Goal: Information Seeking & Learning: Learn about a topic

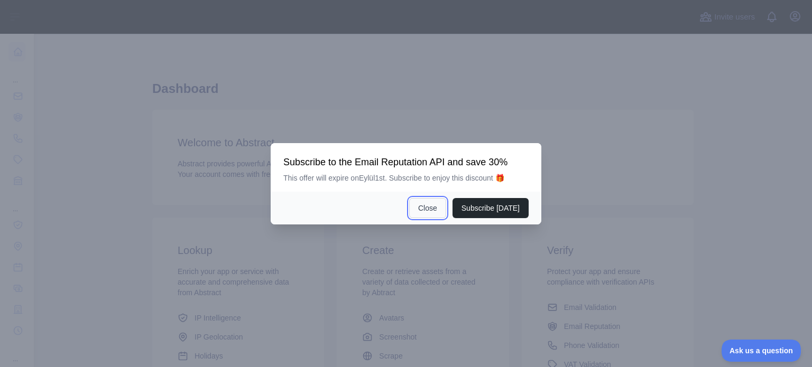
click at [441, 205] on button "Close" at bounding box center [427, 208] width 37 height 20
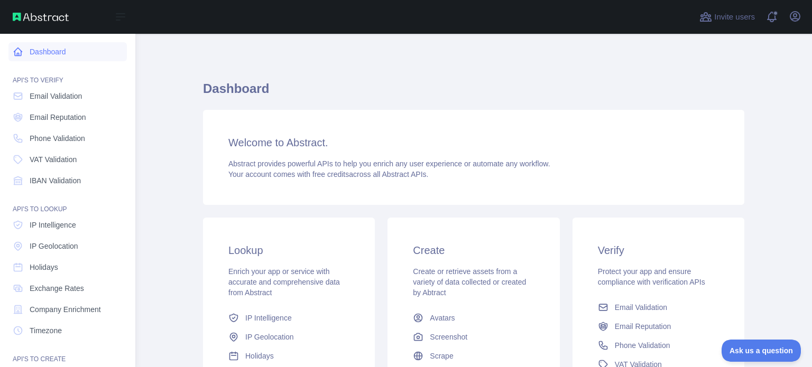
click at [55, 44] on link "Dashboard" at bounding box center [67, 51] width 118 height 19
click at [58, 50] on link "Dashboard" at bounding box center [67, 51] width 118 height 19
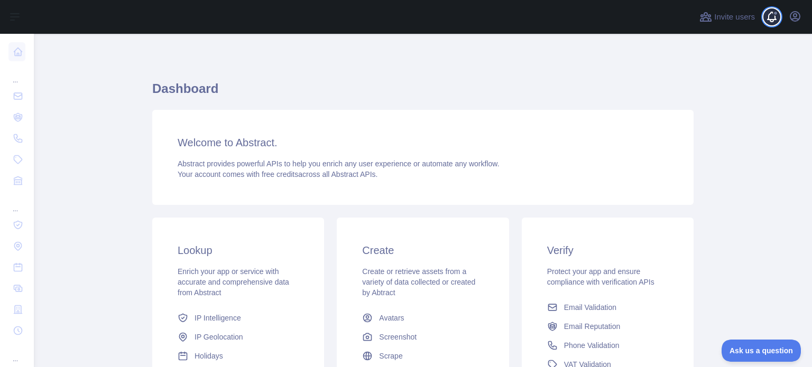
click at [773, 16] on span at bounding box center [776, 17] width 21 height 34
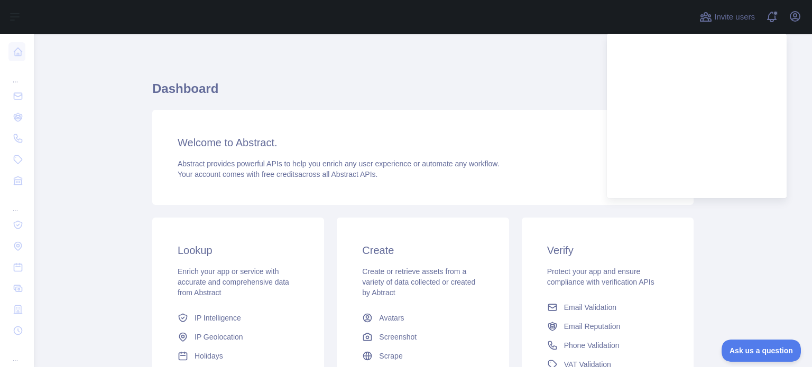
drag, startPoint x: 401, startPoint y: 59, endPoint x: 334, endPoint y: 66, distance: 67.0
click at [393, 59] on div "Dashboard Welcome to Abstract. Abstract provides powerful APIs to help you enri…" at bounding box center [422, 261] width 541 height 404
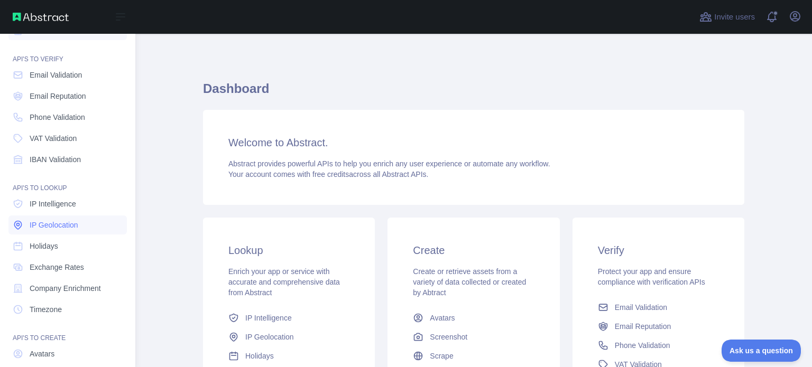
scroll to position [97, 0]
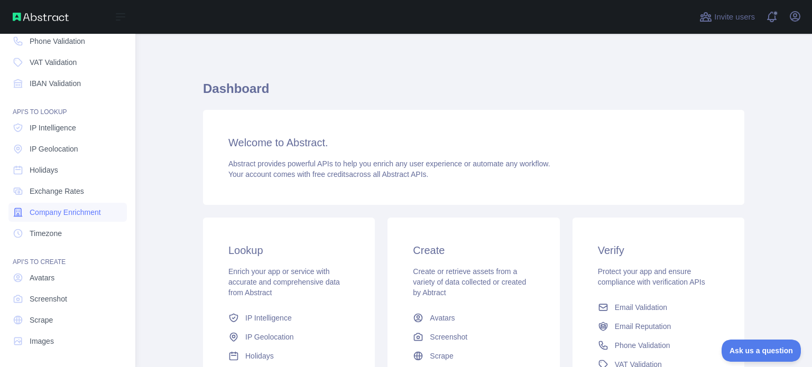
click at [85, 213] on span "Company Enrichment" at bounding box center [65, 212] width 71 height 11
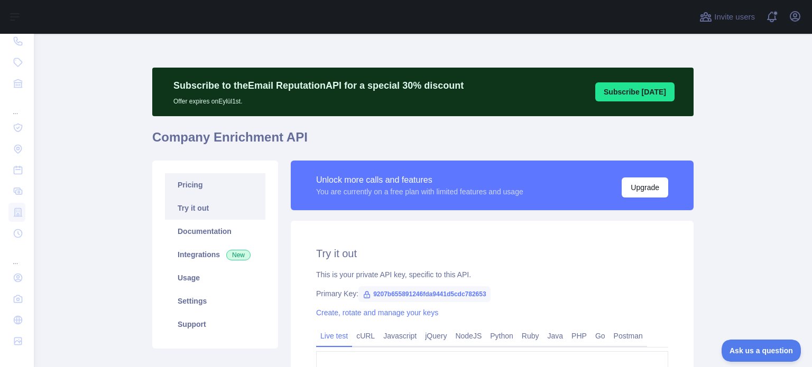
click at [195, 186] on link "Pricing" at bounding box center [215, 184] width 100 height 23
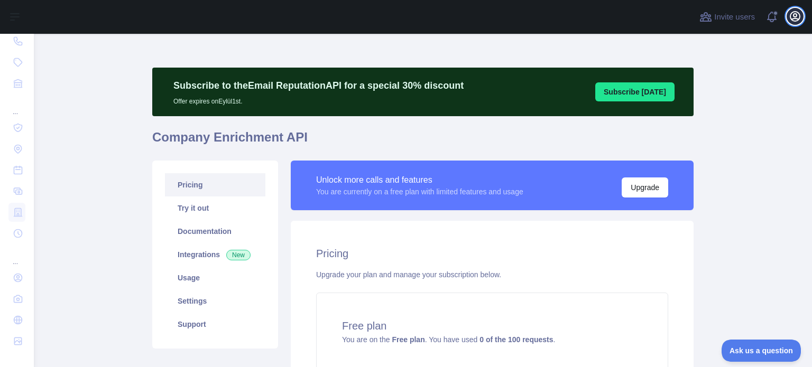
click at [796, 16] on icon "button" at bounding box center [796, 17] width 10 height 10
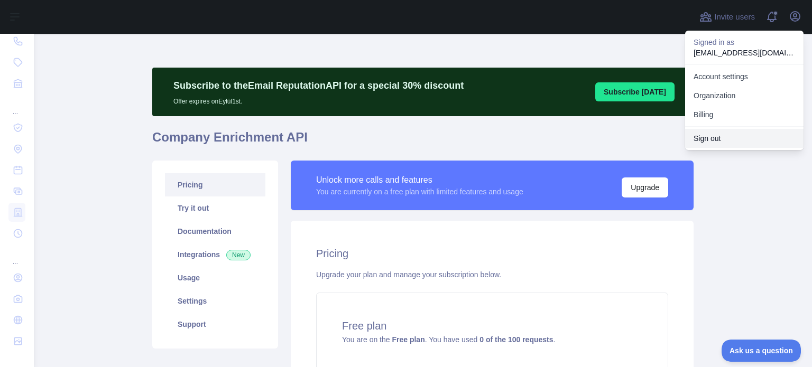
click at [715, 141] on button "Sign out" at bounding box center [744, 138] width 118 height 19
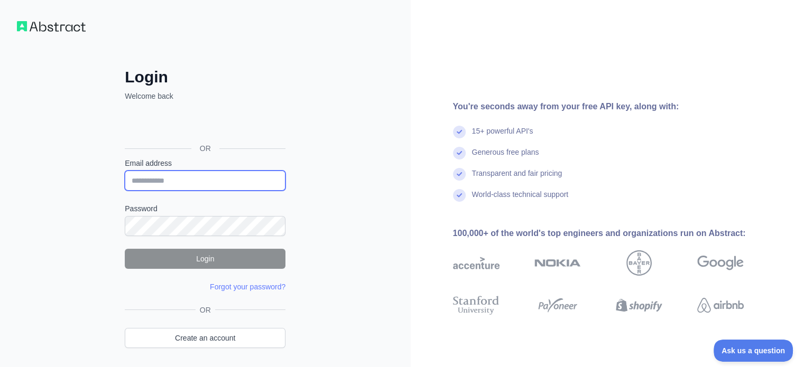
click at [158, 179] on input "Email address" at bounding box center [205, 181] width 161 height 20
click at [176, 182] on input "Email address" at bounding box center [205, 181] width 161 height 20
type input "**********"
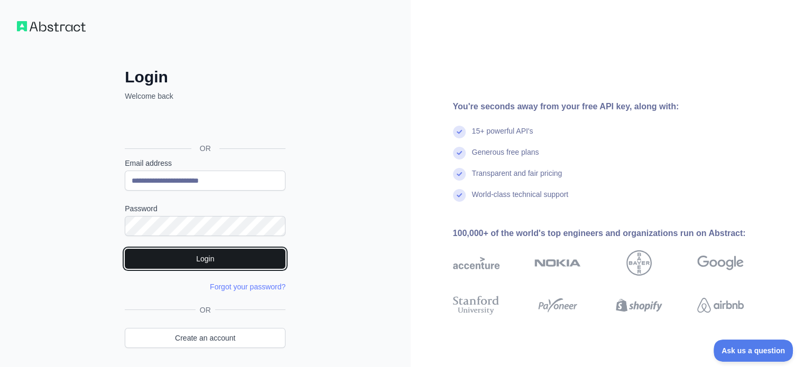
click at [200, 260] on button "Login" at bounding box center [205, 259] width 161 height 20
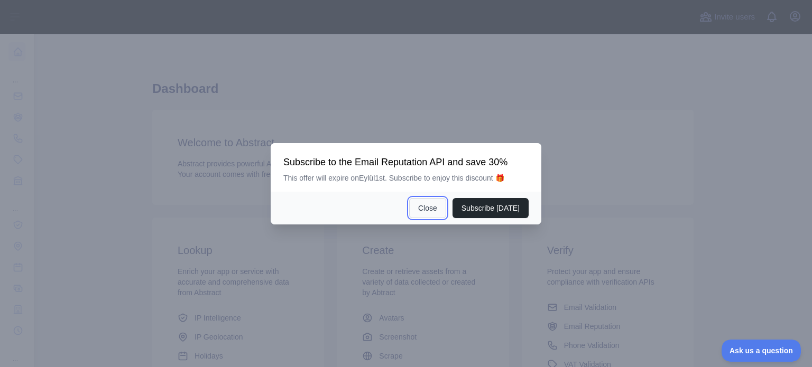
click at [433, 208] on button "Close" at bounding box center [427, 208] width 37 height 20
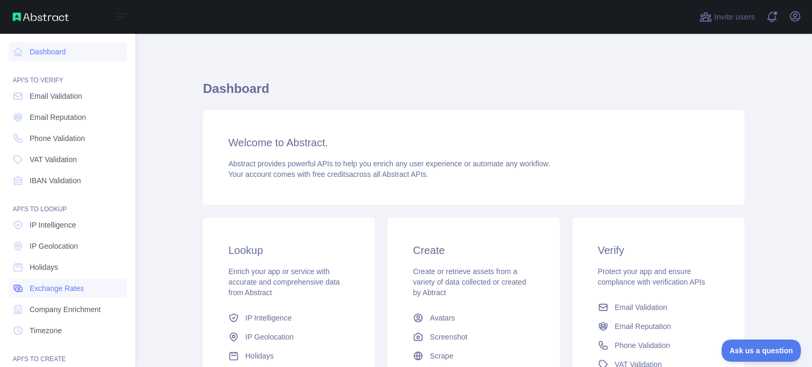
click at [58, 289] on span "Exchange Rates" at bounding box center [57, 288] width 54 height 11
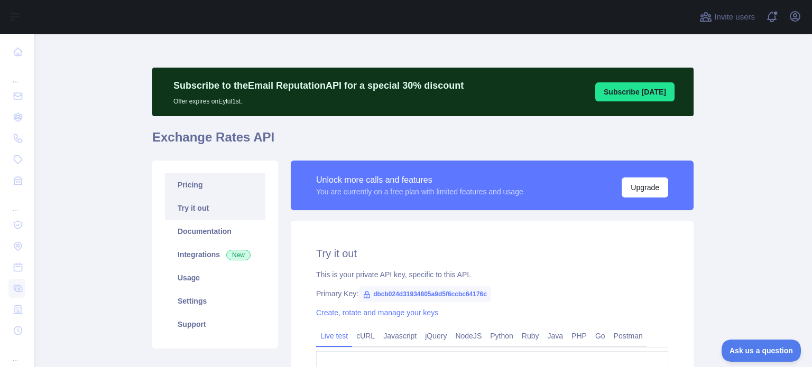
click at [203, 189] on link "Pricing" at bounding box center [215, 184] width 100 height 23
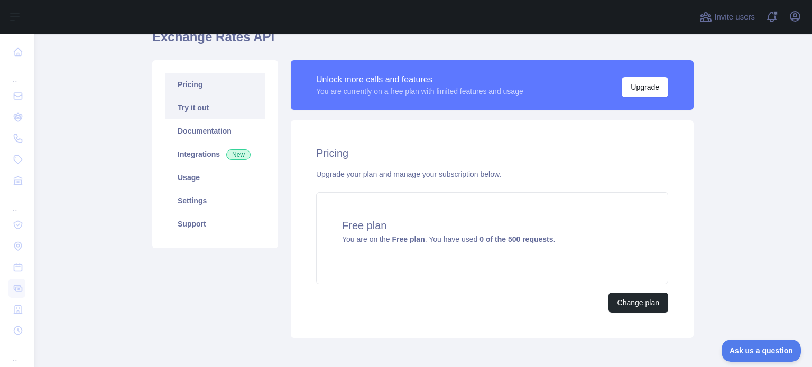
scroll to position [43, 0]
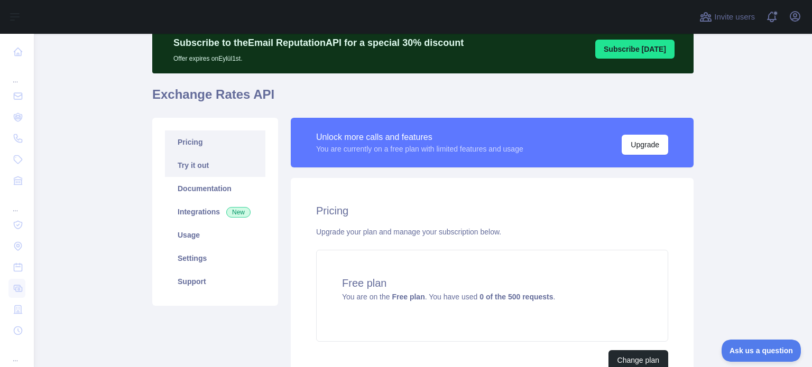
click at [201, 171] on link "Try it out" at bounding box center [215, 165] width 100 height 23
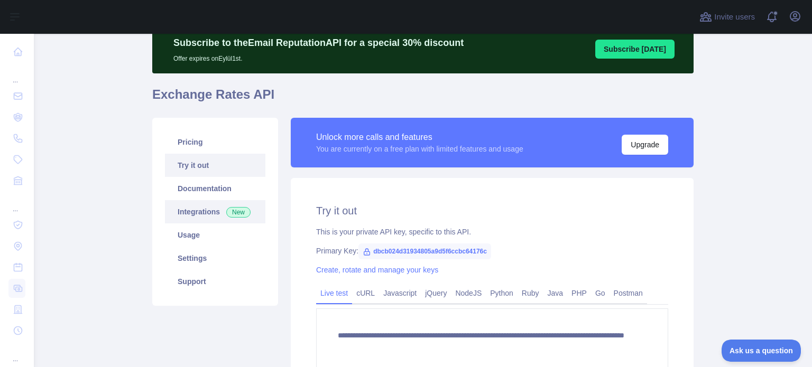
click at [220, 201] on link "Integrations New" at bounding box center [215, 211] width 100 height 23
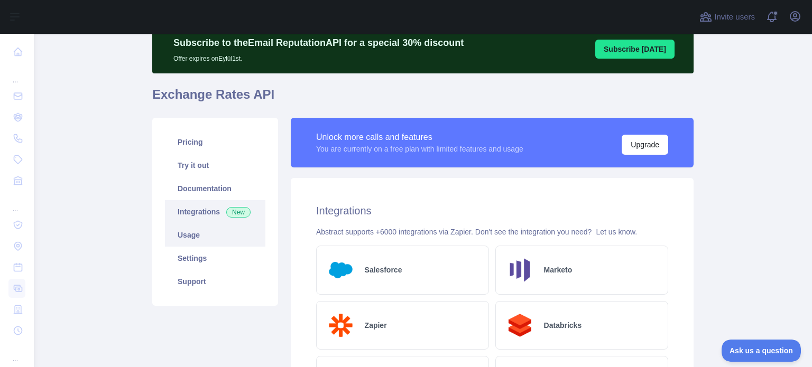
click at [218, 228] on link "Usage" at bounding box center [215, 235] width 100 height 23
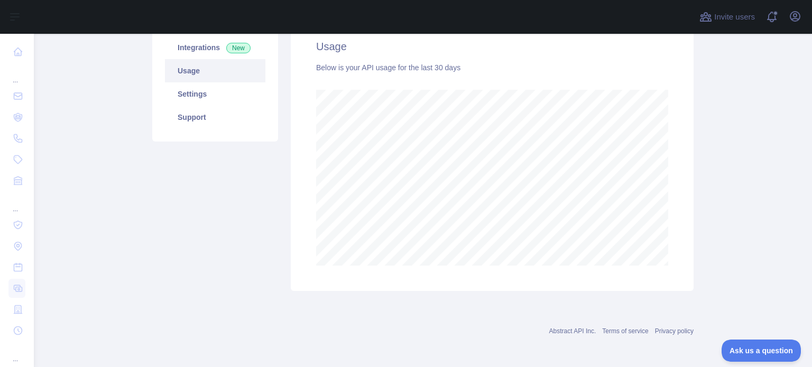
scroll to position [209, 0]
click at [186, 101] on link "Settings" at bounding box center [215, 92] width 100 height 23
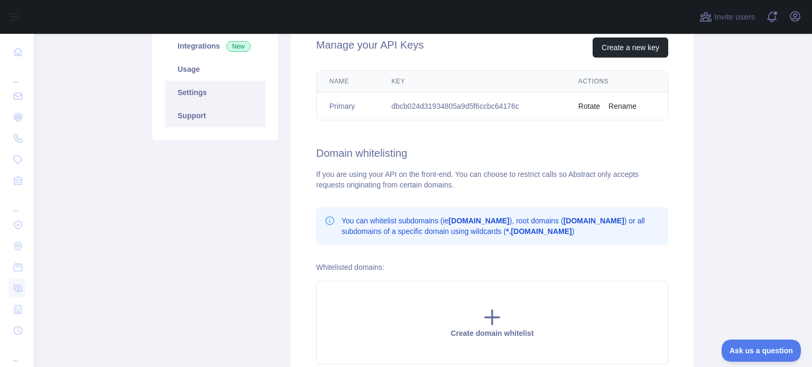
click at [192, 122] on link "Support" at bounding box center [215, 115] width 100 height 23
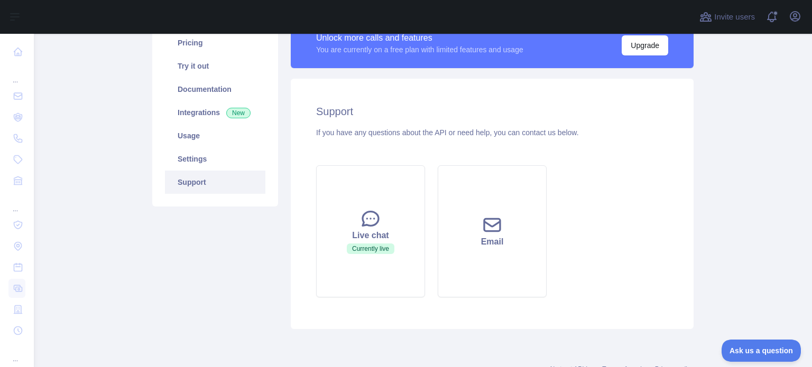
scroll to position [23, 0]
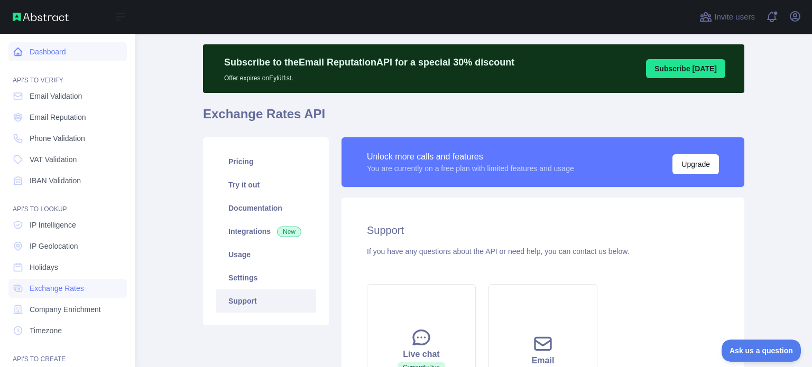
click at [61, 54] on link "Dashboard" at bounding box center [67, 51] width 118 height 19
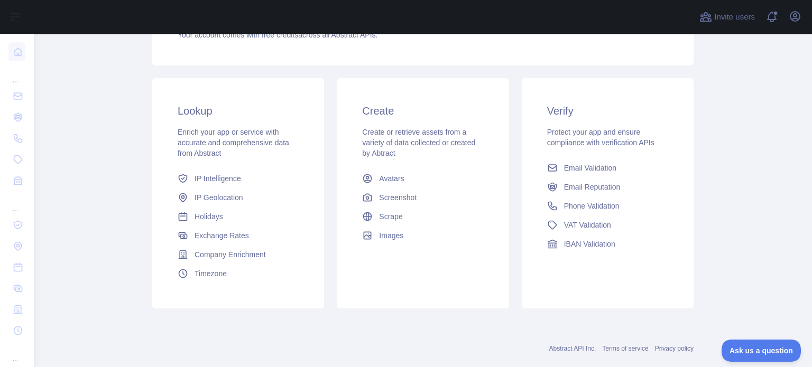
scroll to position [207, 0]
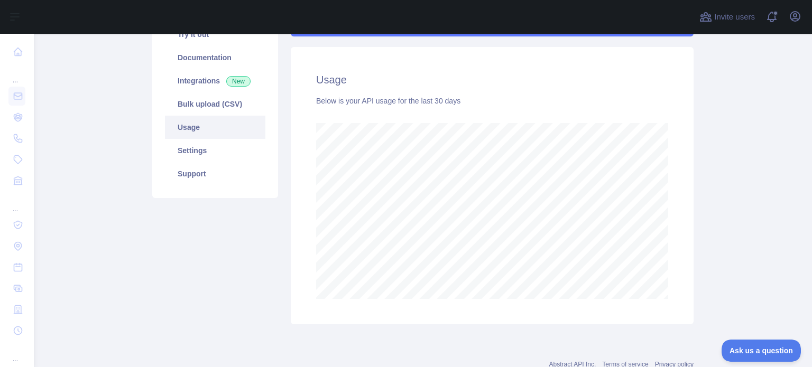
scroll to position [103, 0]
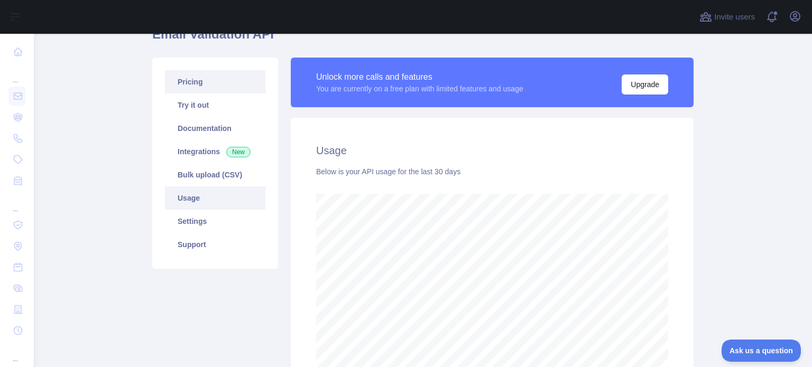
click at [194, 85] on link "Pricing" at bounding box center [215, 81] width 100 height 23
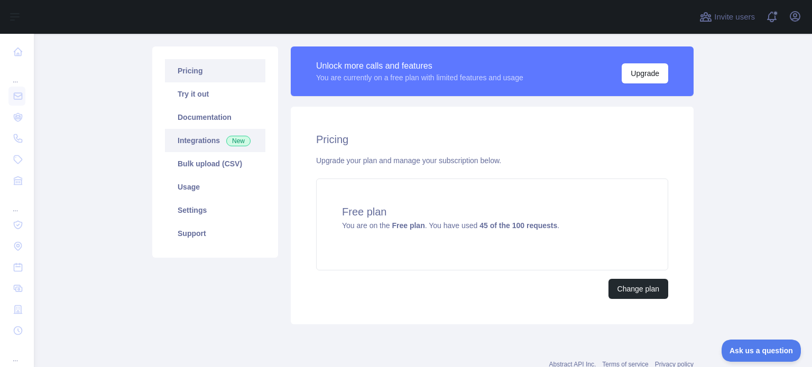
scroll to position [96, 0]
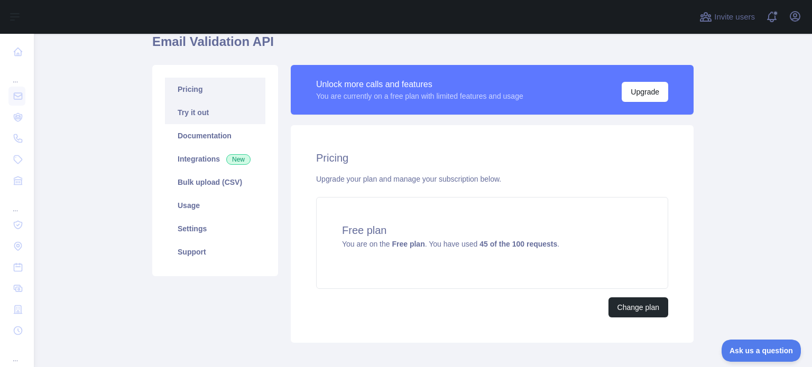
click at [214, 114] on link "Try it out" at bounding box center [215, 112] width 100 height 23
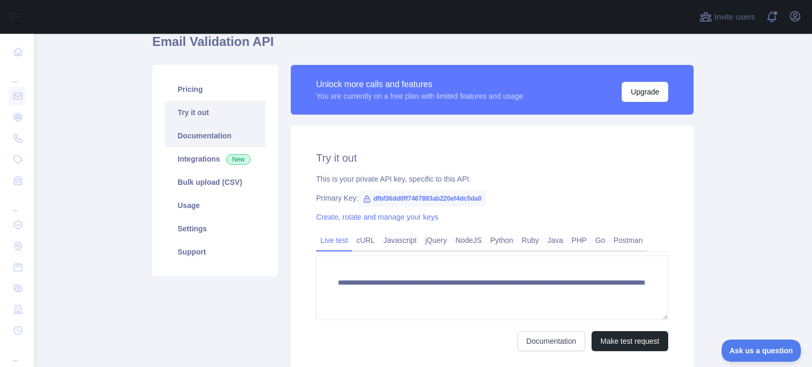
click at [204, 144] on link "Documentation" at bounding box center [215, 135] width 100 height 23
click at [203, 205] on link "Usage" at bounding box center [215, 205] width 100 height 23
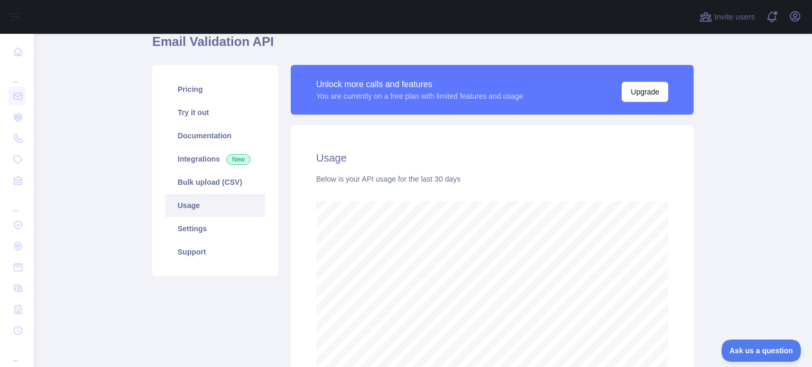
scroll to position [201, 0]
